Goal: Information Seeking & Learning: Learn about a topic

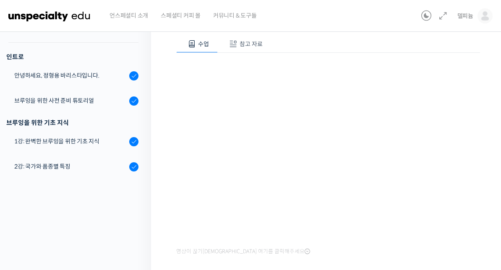
click at [243, 37] on button "참고 자료" at bounding box center [245, 44] width 54 height 18
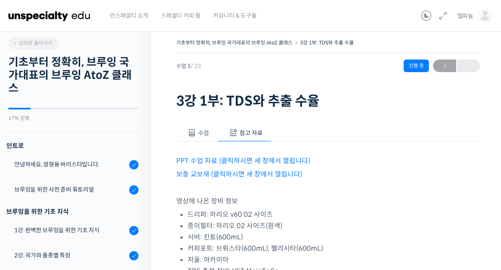
scroll to position [1, 0]
click at [220, 159] on link "PPT 수업 자료 (클릭하시면 새 창에서 열립니다)" at bounding box center [243, 161] width 134 height 9
click at [280, 175] on link "보충 교보재 (클릭하시면 새 창에서 열립니다)" at bounding box center [239, 174] width 126 height 9
click at [184, 132] on button "수업" at bounding box center [197, 133] width 42 height 18
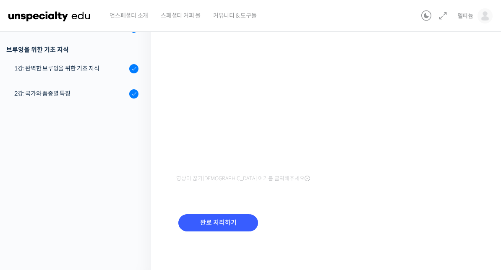
scroll to position [153, 0]
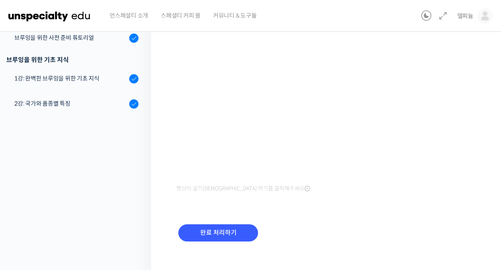
click at [237, 240] on input "완료 처리하기" at bounding box center [218, 233] width 80 height 17
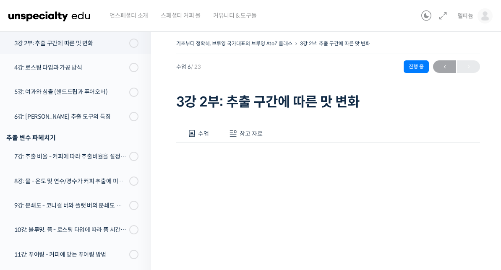
click at [251, 132] on span "참고 자료" at bounding box center [251, 134] width 23 height 8
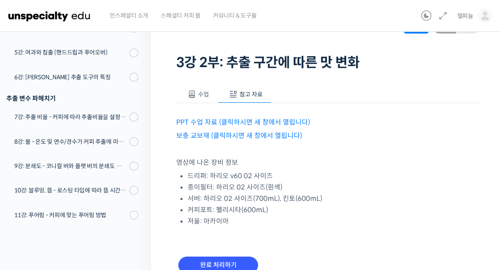
scroll to position [37, 0]
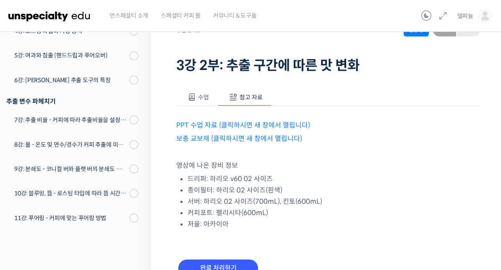
click at [293, 123] on link "PPT 수업 자료 (클릭하시면 새 창에서 열립니다)" at bounding box center [243, 125] width 134 height 9
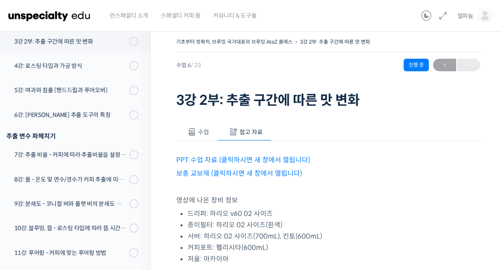
scroll to position [0, 0]
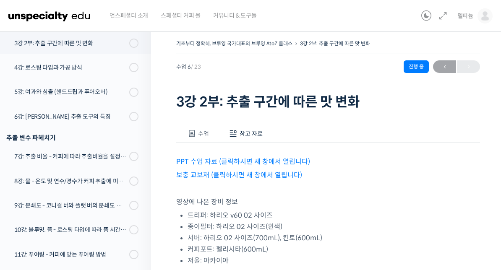
click at [205, 132] on span "수업" at bounding box center [203, 134] width 11 height 8
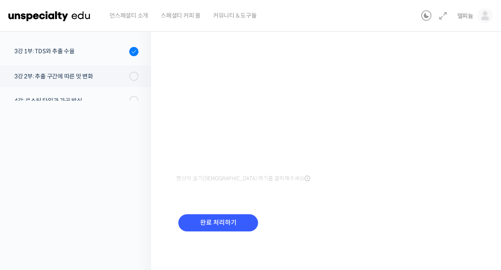
scroll to position [67, 0]
click at [238, 222] on input "완료 처리하기" at bounding box center [218, 223] width 80 height 17
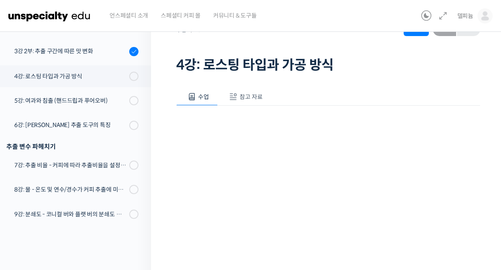
scroll to position [29, 0]
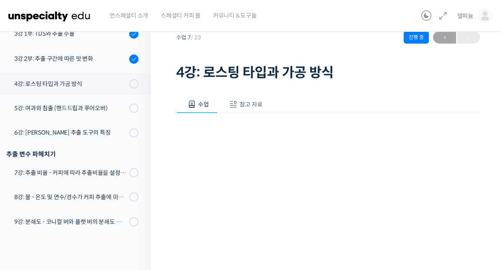
click at [253, 107] on span "참고 자료" at bounding box center [251, 105] width 23 height 8
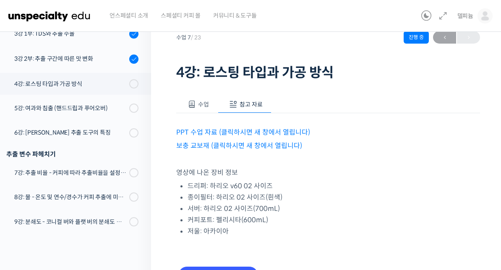
click at [289, 135] on link "PPT 수업 자료 (클릭하시면 새 창에서 열립니다)" at bounding box center [243, 132] width 134 height 9
click at [207, 102] on span "수업" at bounding box center [203, 105] width 11 height 8
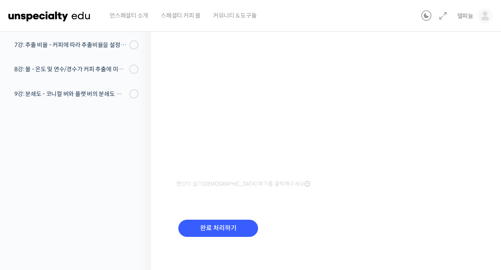
scroll to position [153, 0]
